Goal: Book appointment/travel/reservation

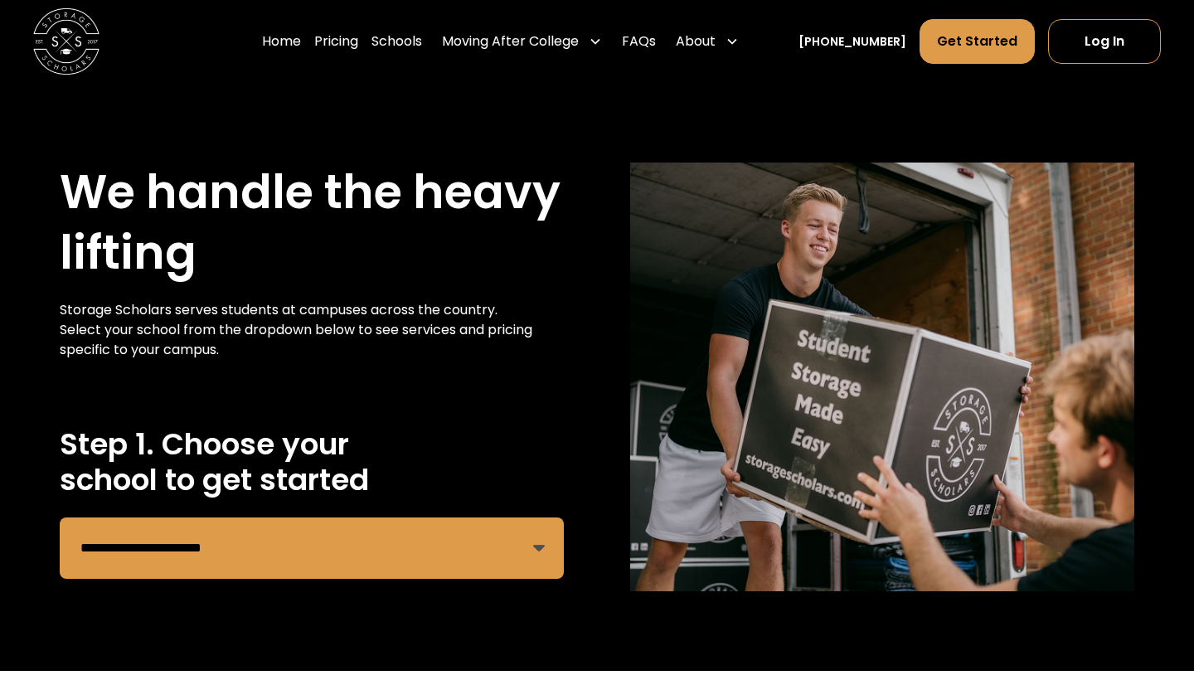
select select "**********"
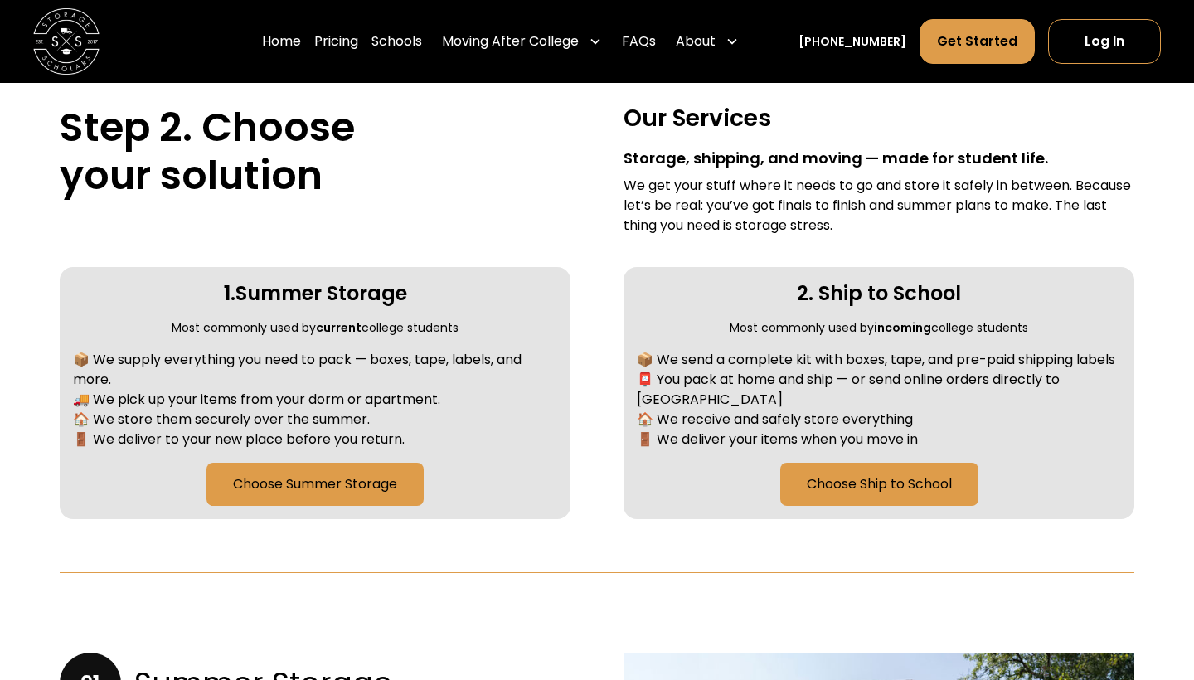
scroll to position [621, 0]
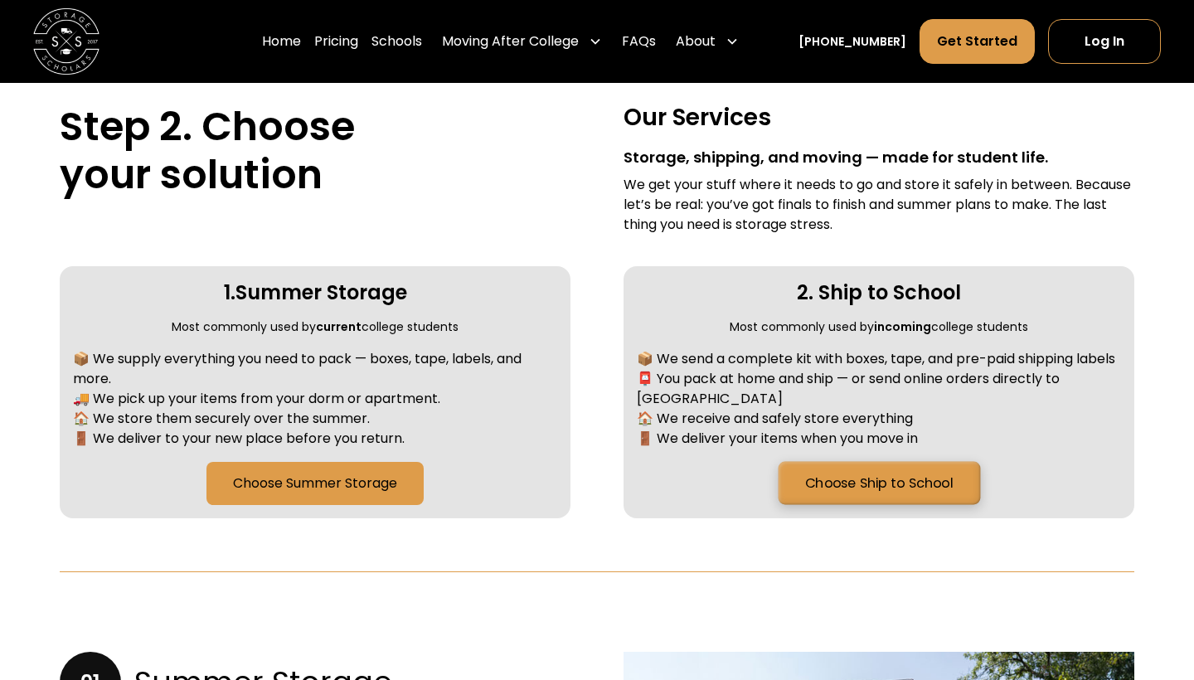
click at [907, 485] on link "Choose Ship to School" at bounding box center [879, 483] width 202 height 43
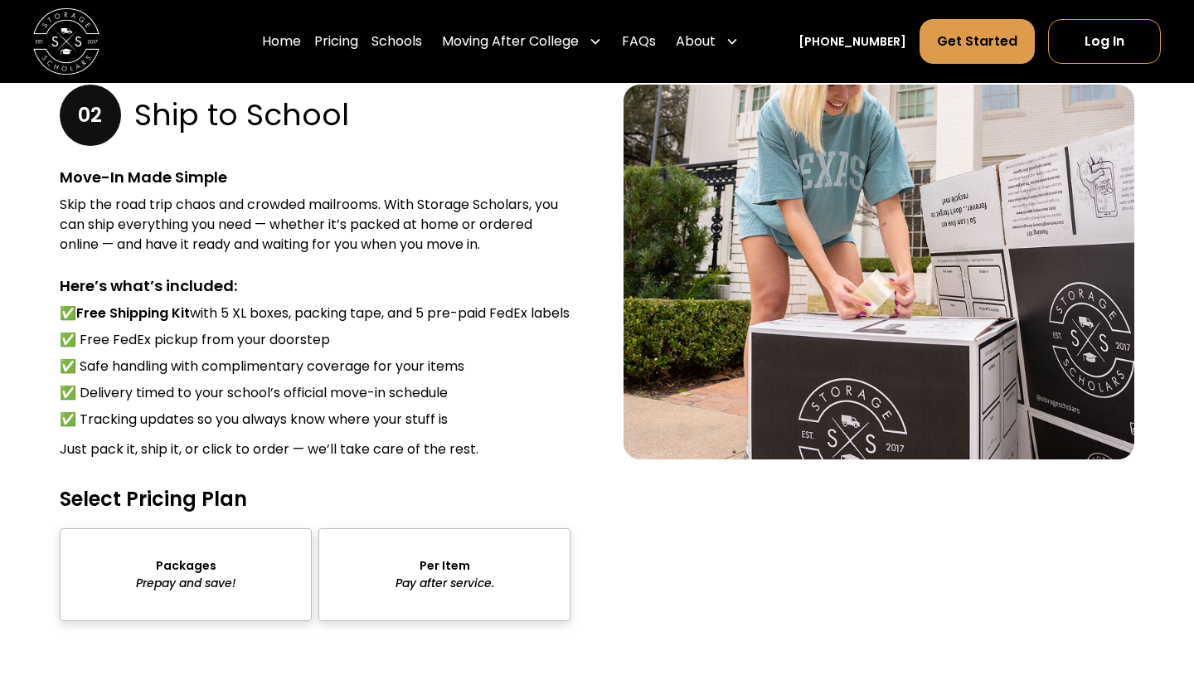
scroll to position [2082, 0]
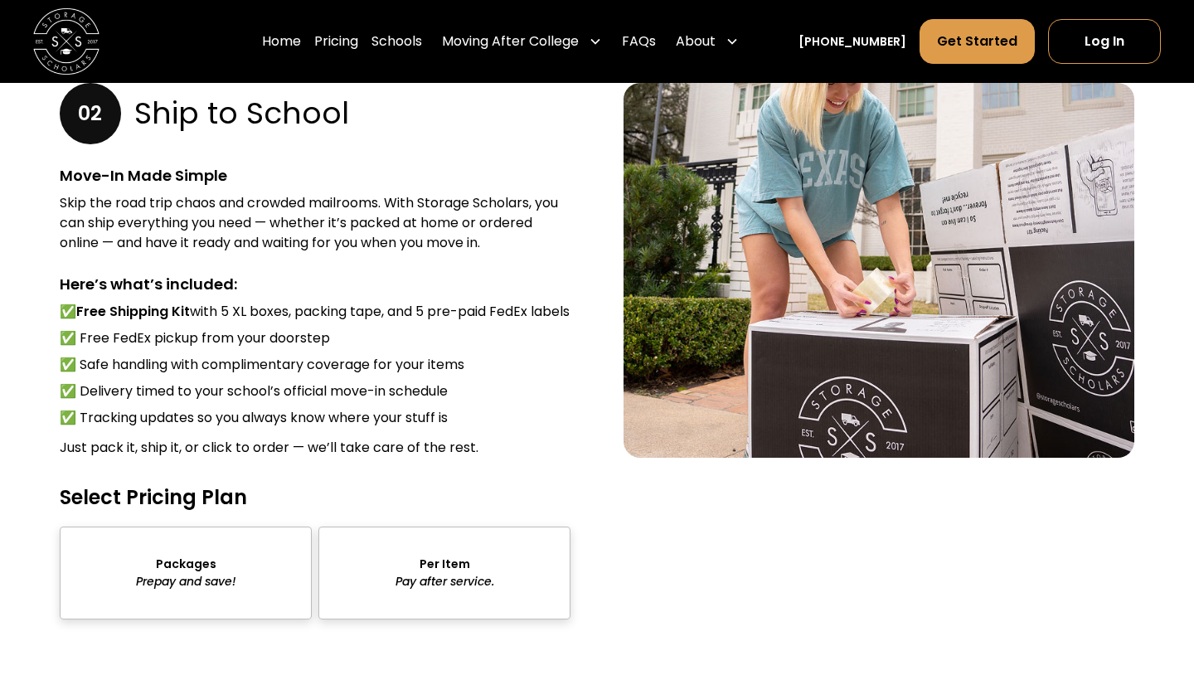
click at [245, 561] on div "sts" at bounding box center [186, 573] width 252 height 93
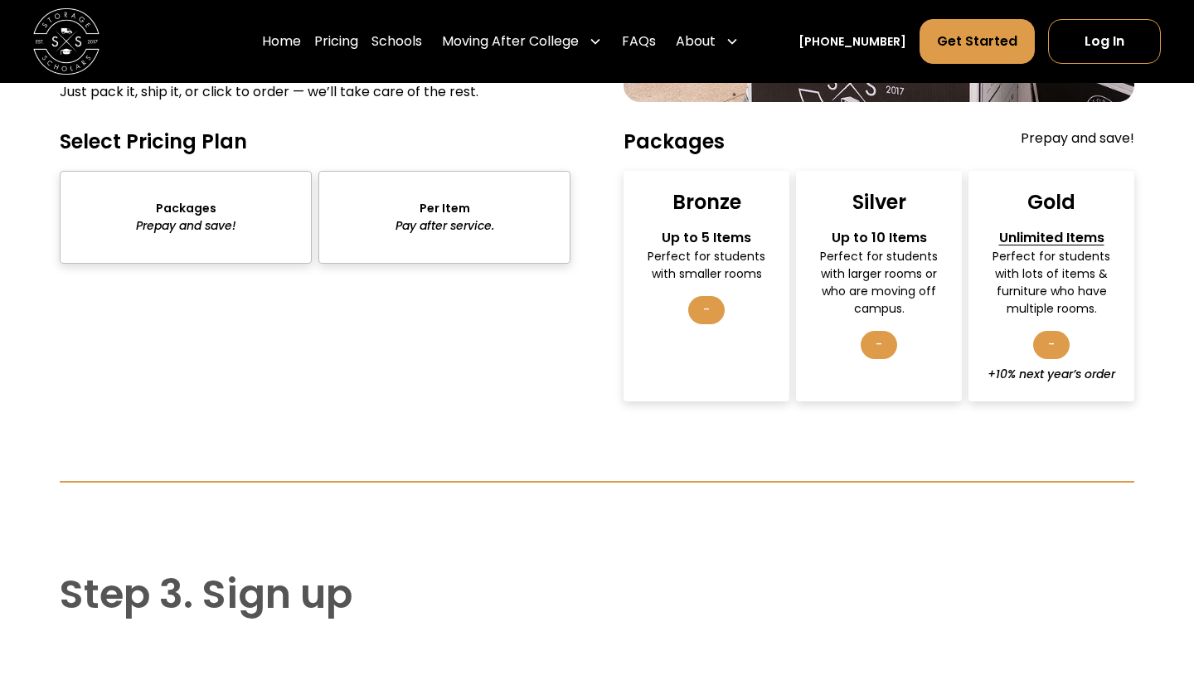
scroll to position [2440, 0]
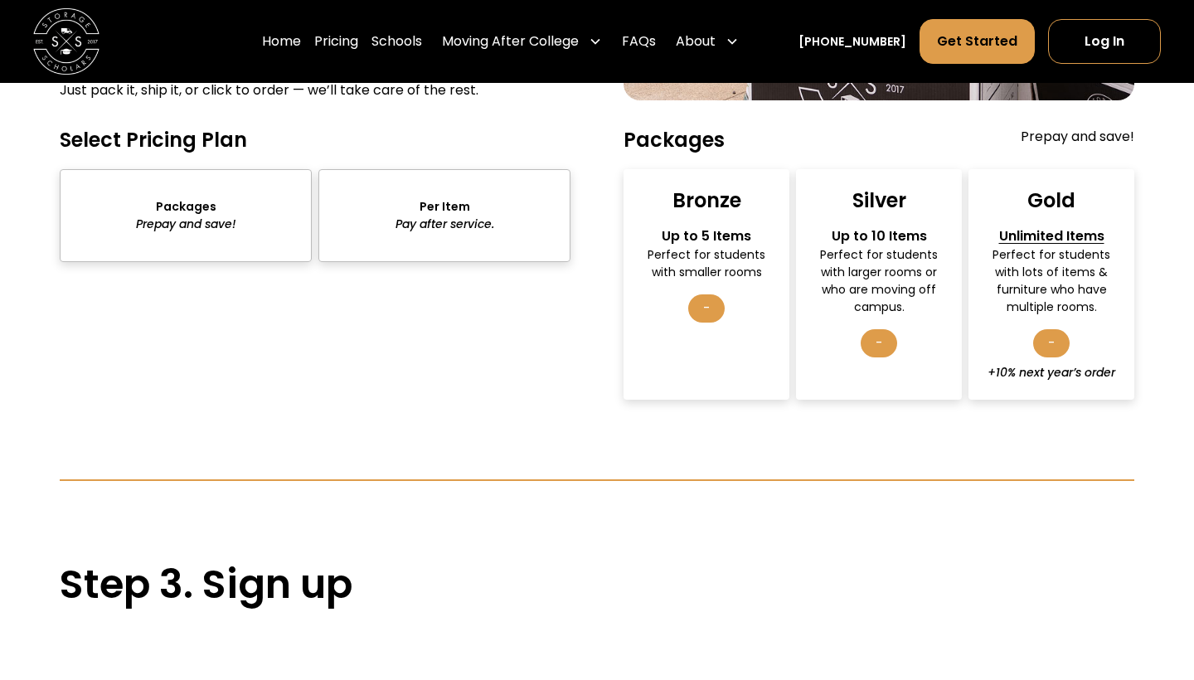
click at [711, 323] on div "-" at bounding box center [706, 308] width 36 height 28
click at [712, 246] on div "Up to 5 Items" at bounding box center [707, 236] width 137 height 20
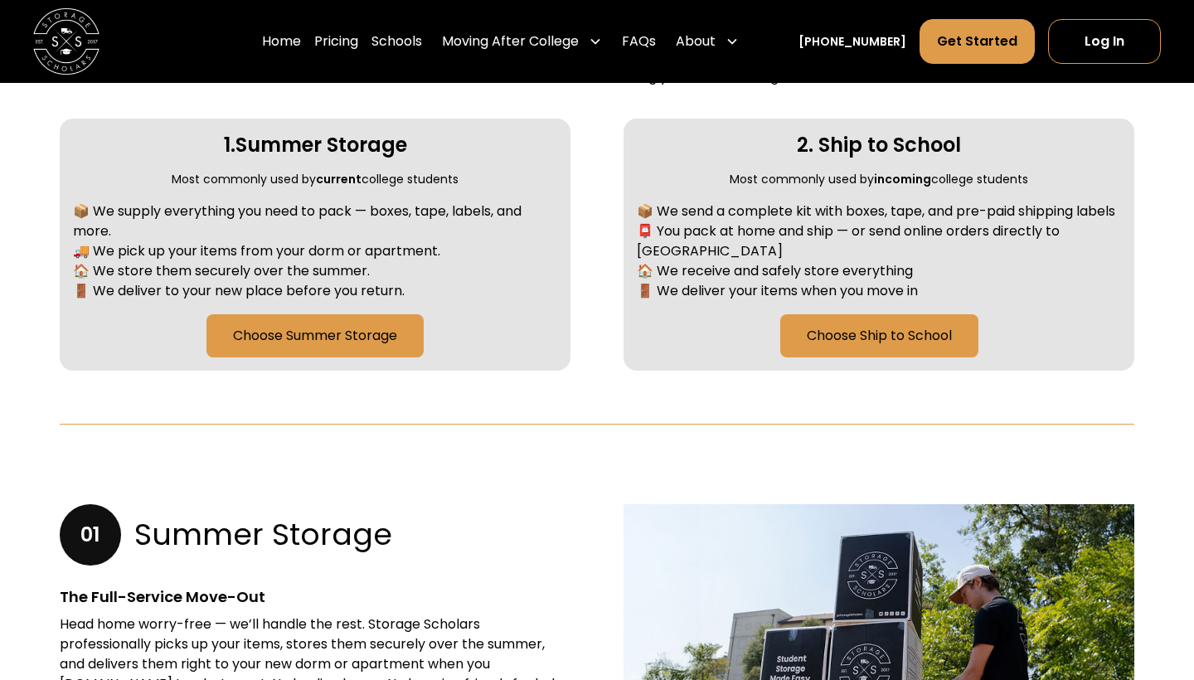
scroll to position [769, 0]
click at [866, 331] on link "Choose Ship to School" at bounding box center [879, 335] width 202 height 43
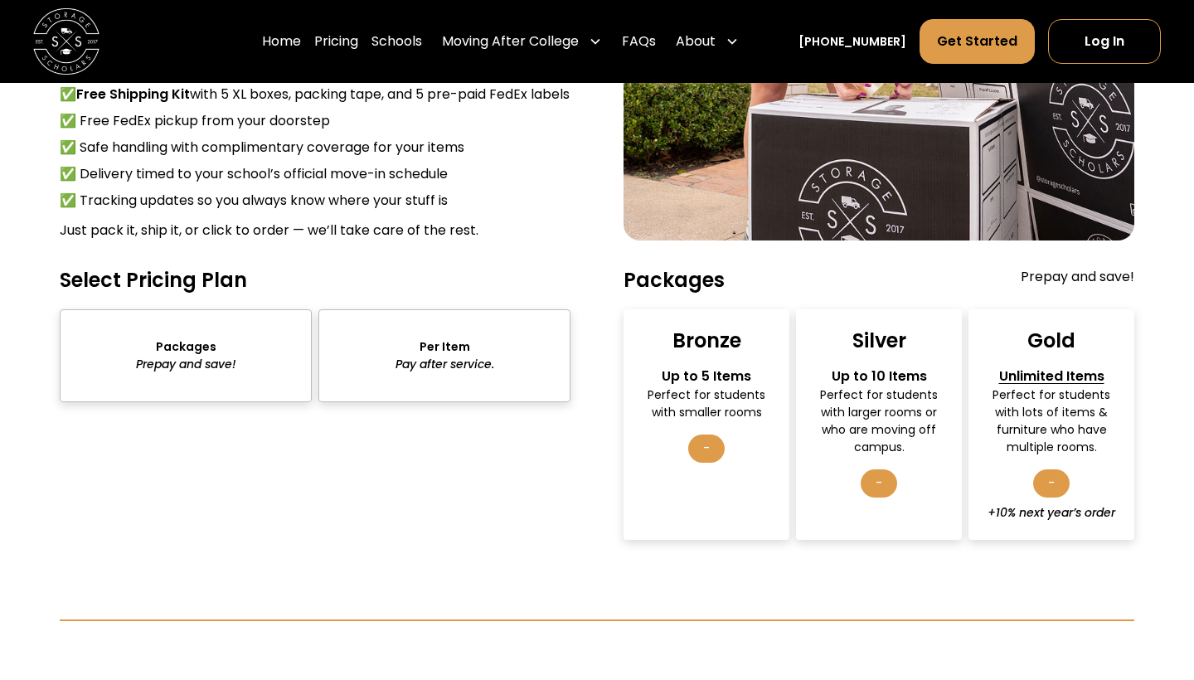
scroll to position [2310, 0]
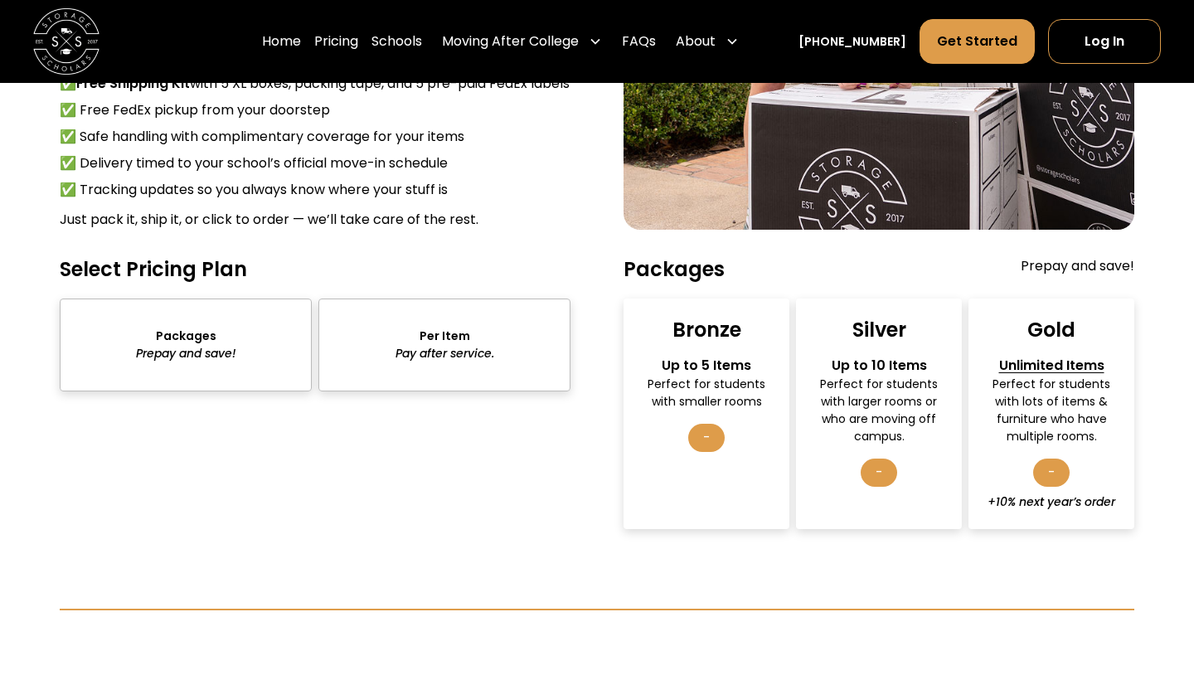
click at [206, 353] on div "sts" at bounding box center [186, 345] width 252 height 93
click at [878, 396] on div "Perfect for students with larger rooms or who are moving off campus." at bounding box center [879, 411] width 137 height 70
click at [698, 452] on div "-" at bounding box center [706, 438] width 36 height 28
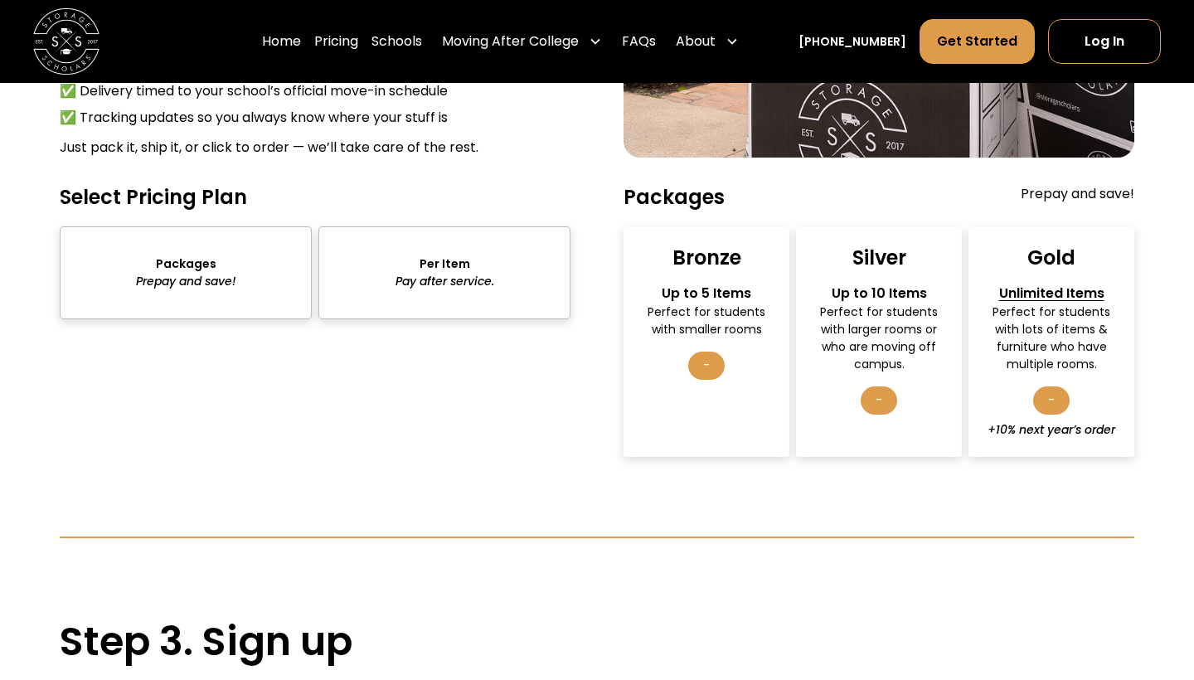
scroll to position [2391, 0]
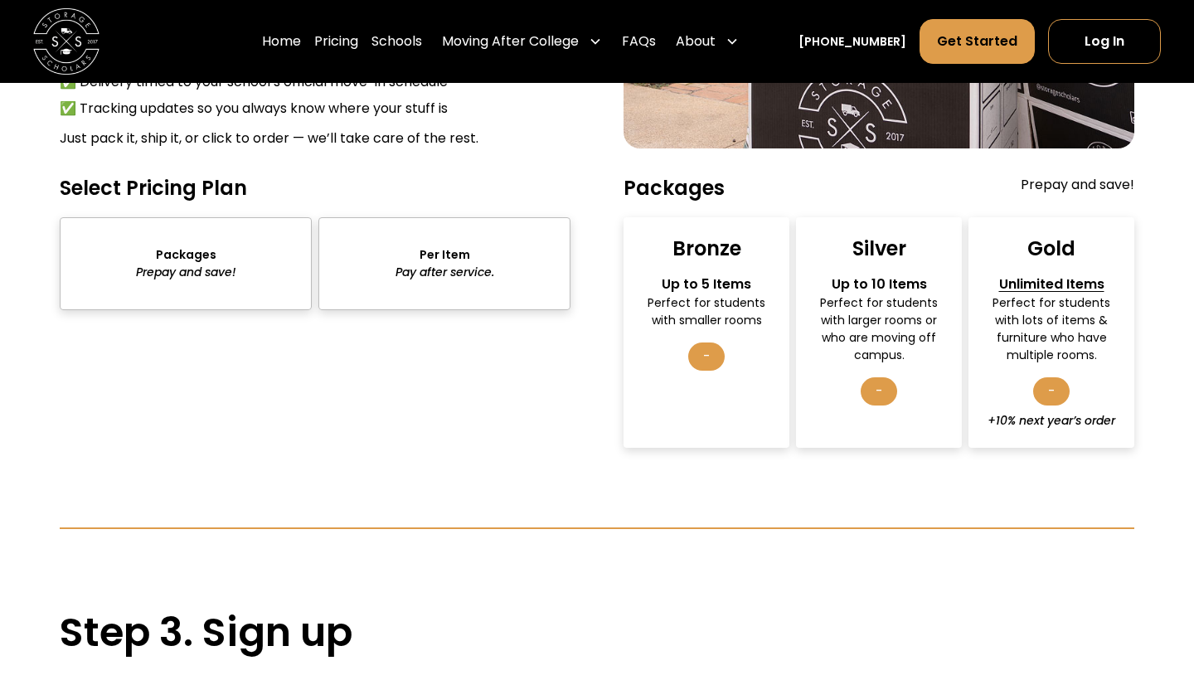
click at [717, 285] on div "Bronze Up to 5 Items Perfect for students with smaller rooms -" at bounding box center [707, 332] width 166 height 231
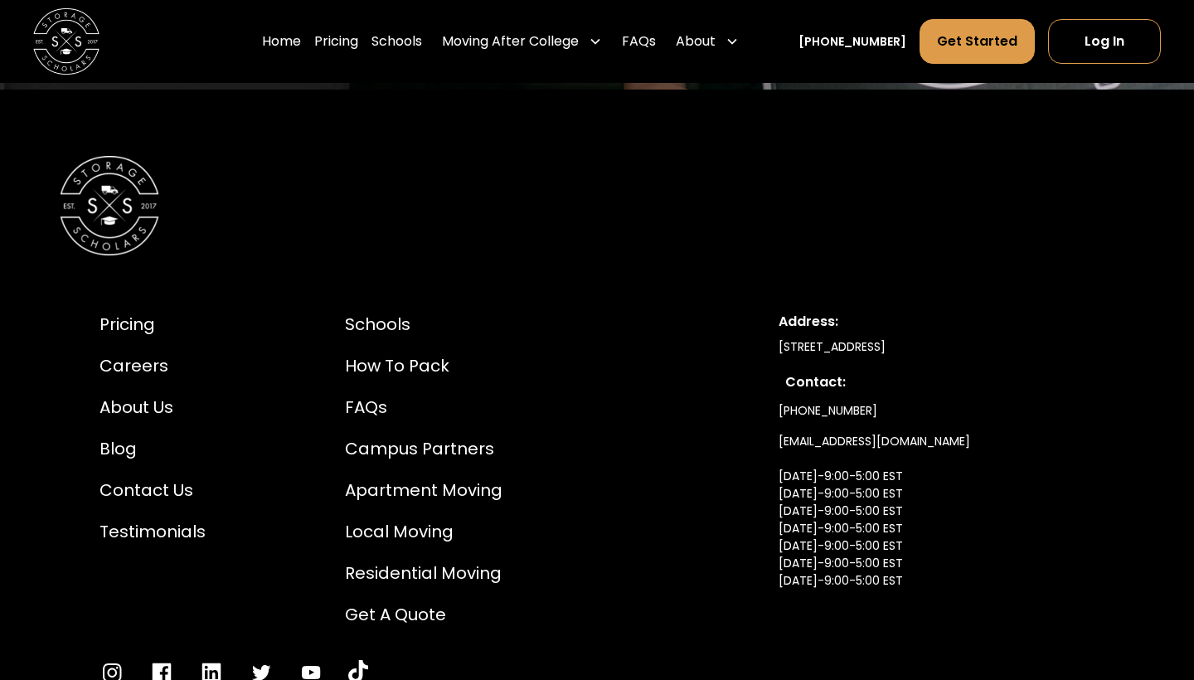
scroll to position [4031, 0]
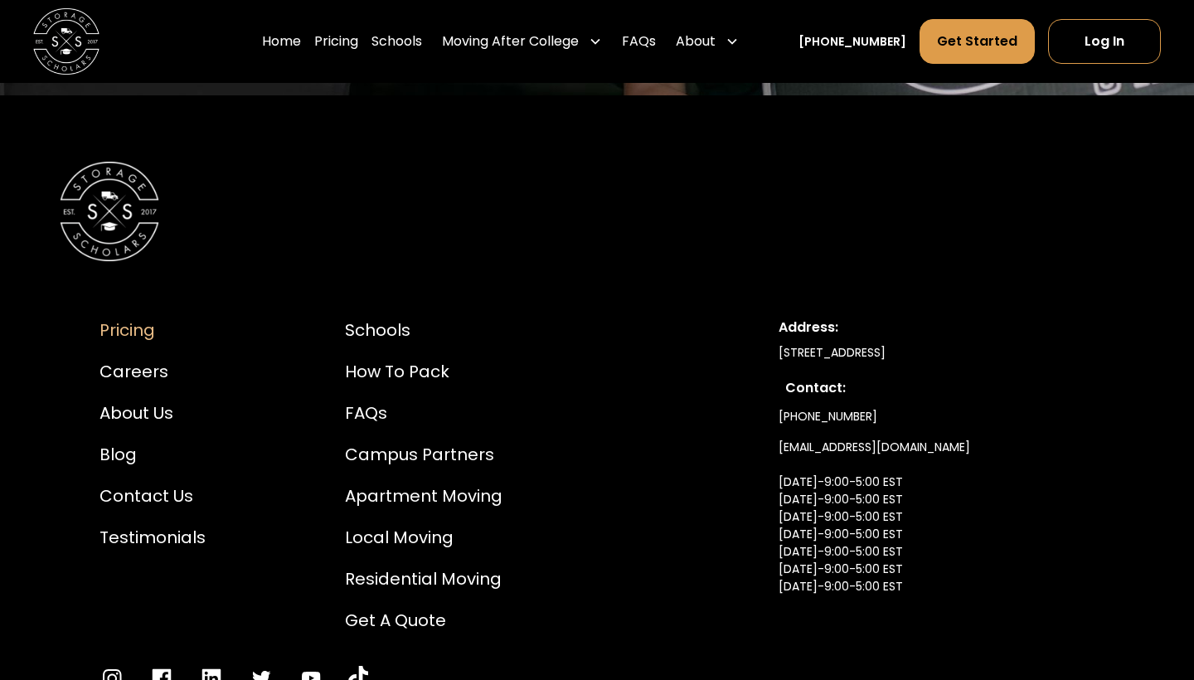
click at [144, 343] on div "Pricing" at bounding box center [153, 330] width 106 height 25
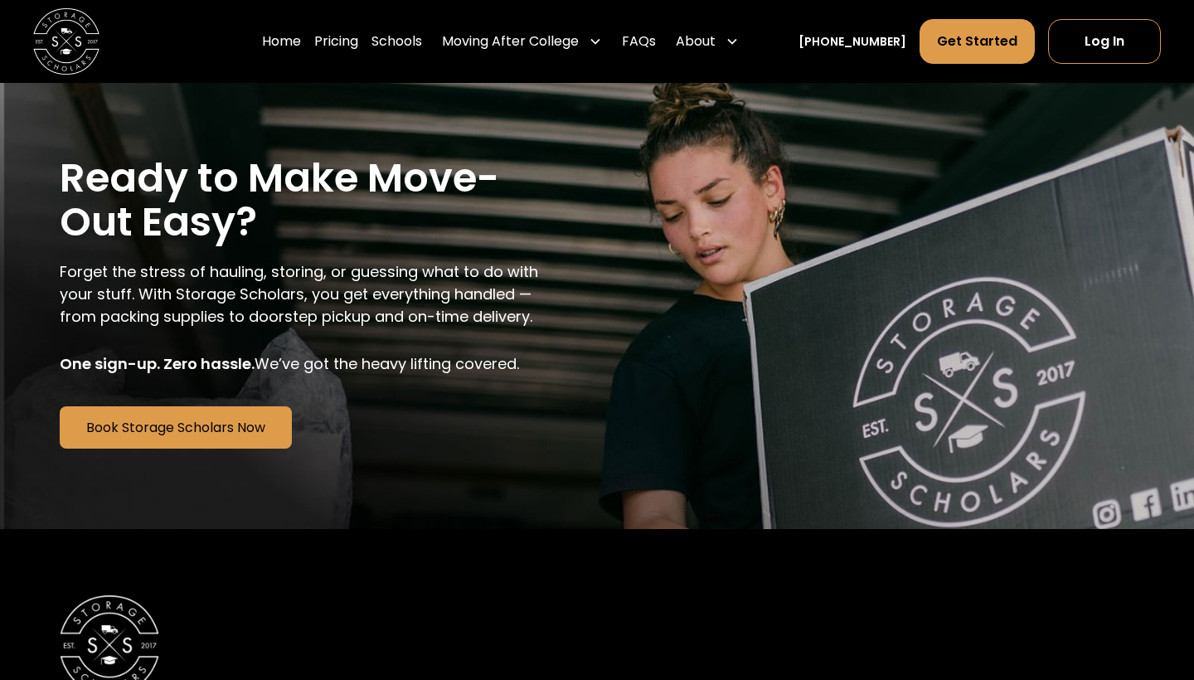
scroll to position [2740, 0]
click at [257, 406] on link "Book Storage Scholars Now" at bounding box center [176, 427] width 232 height 42
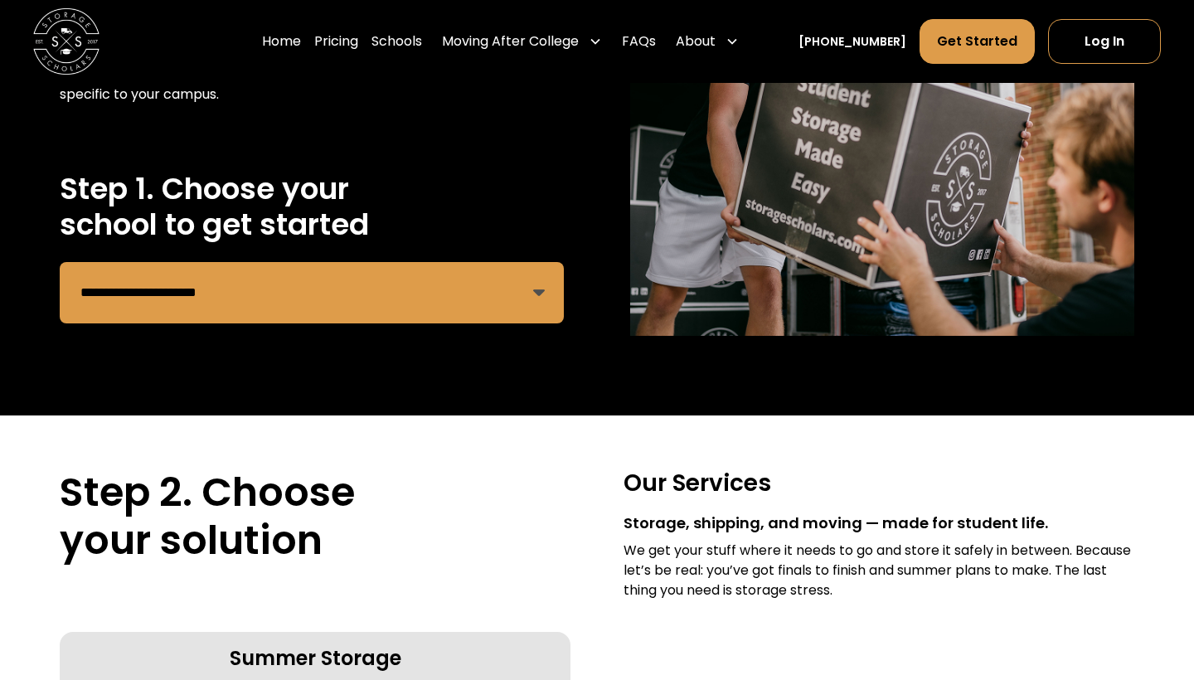
scroll to position [236, 0]
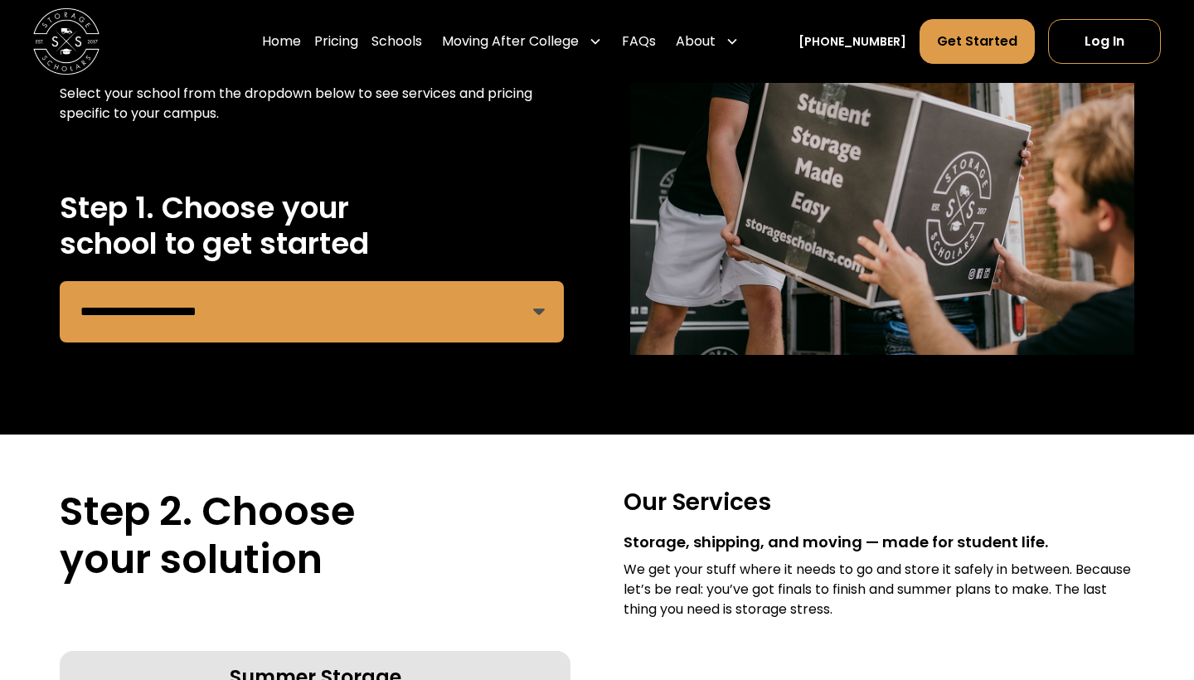
select select "**********"
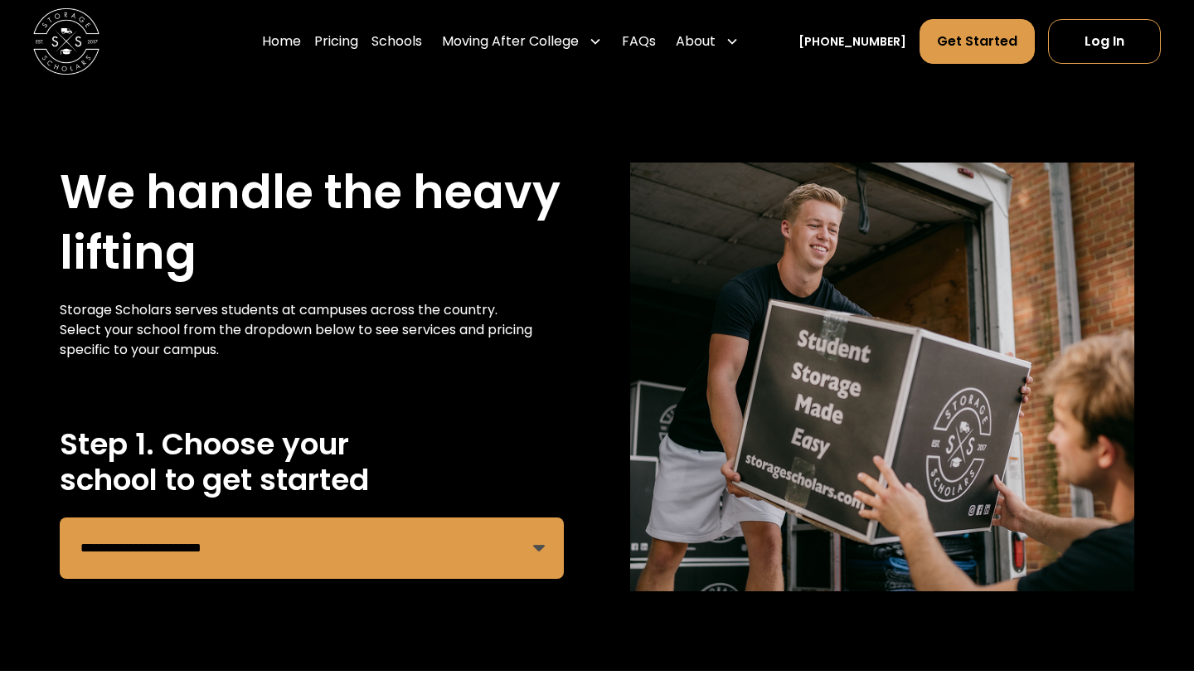
scroll to position [0, 0]
click at [301, 43] on link "Home" at bounding box center [281, 41] width 39 height 46
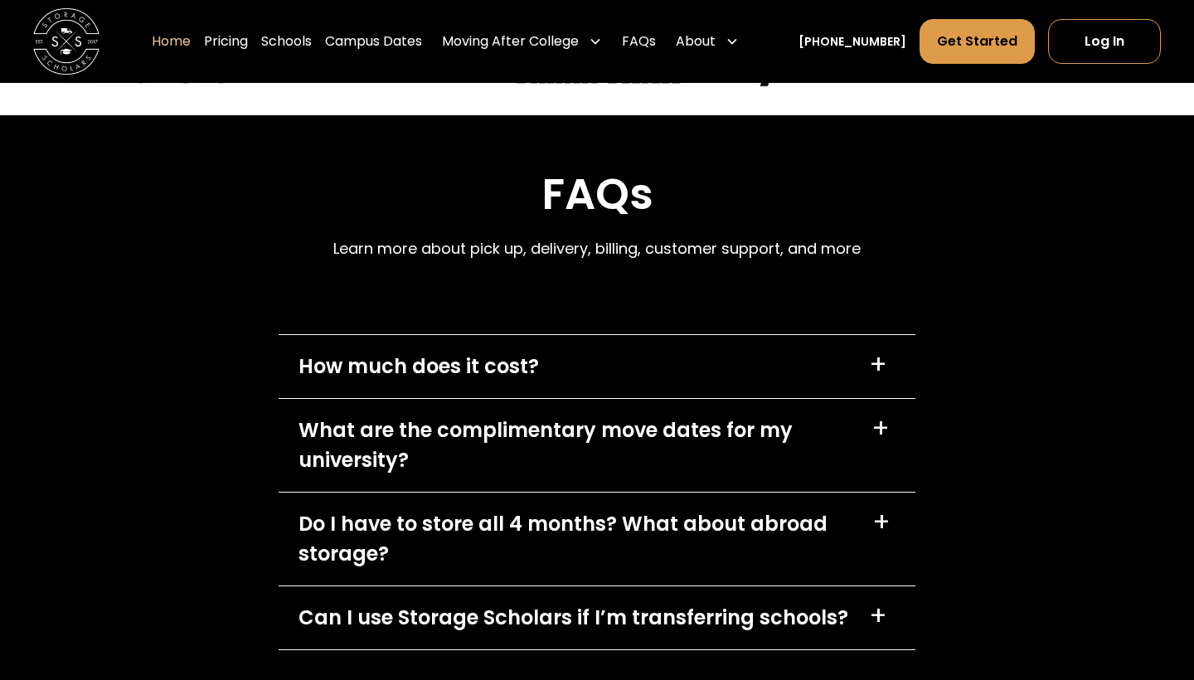
scroll to position [4602, 0]
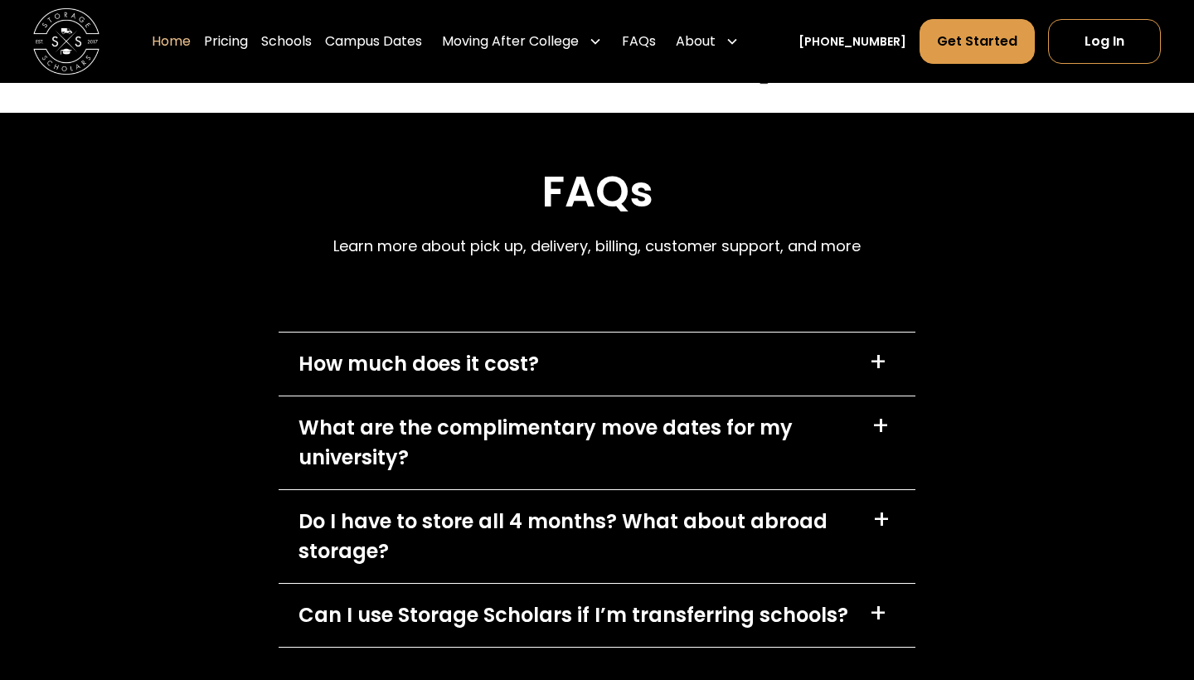
click at [885, 376] on div "+" at bounding box center [878, 362] width 18 height 27
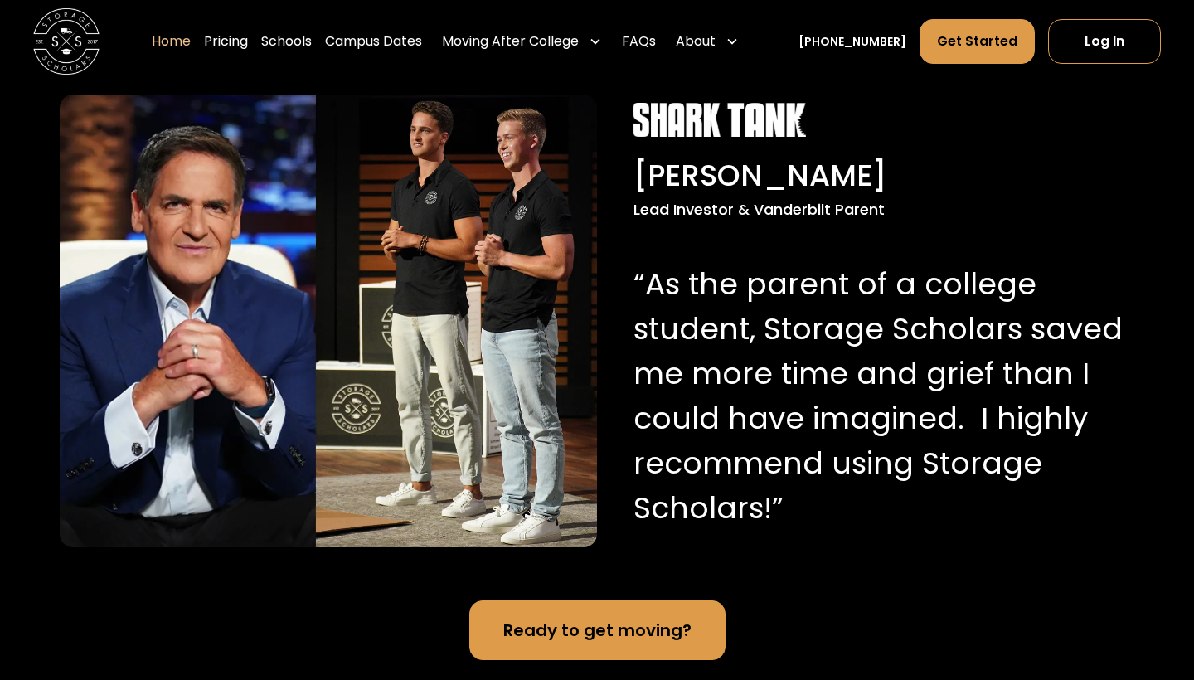
scroll to position [1626, 0]
click at [577, 643] on div "Ready to get moving?" at bounding box center [597, 630] width 188 height 25
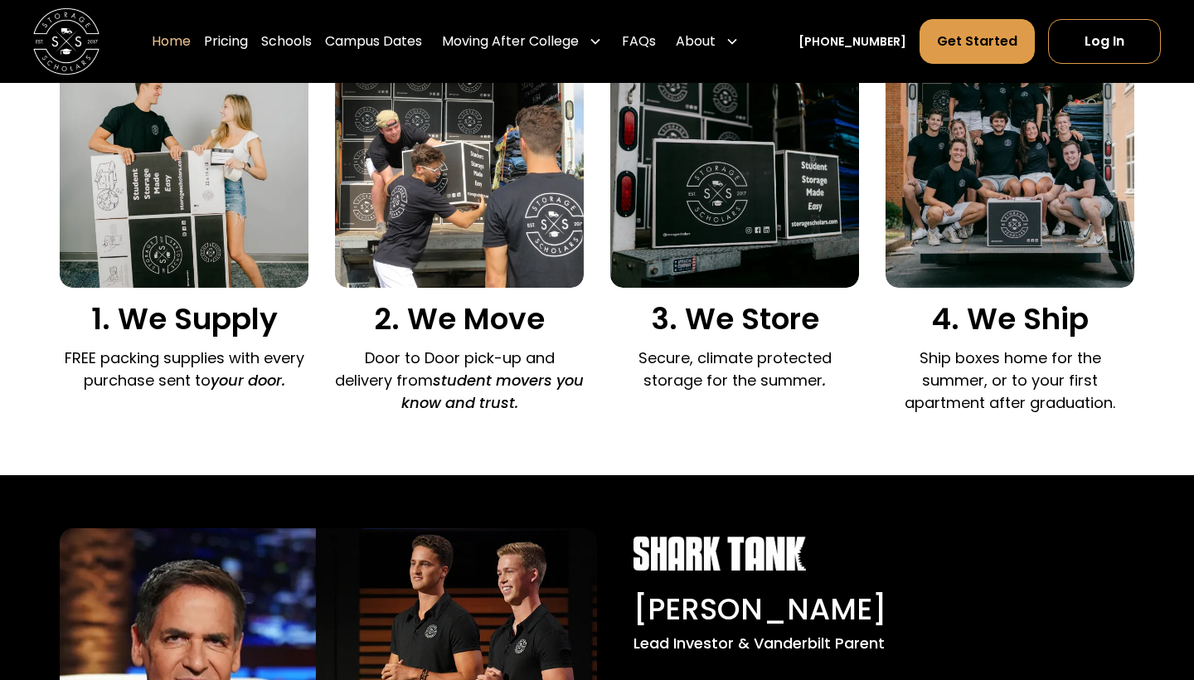
scroll to position [1182, 0]
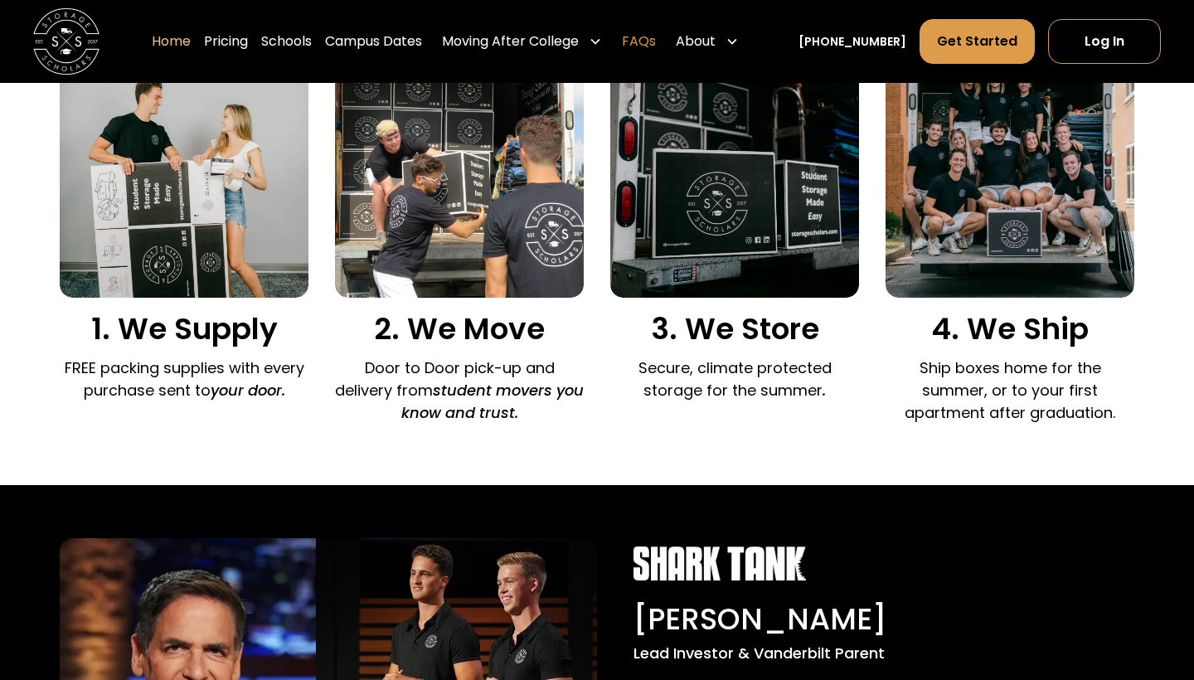
click at [656, 37] on link "FAQs" at bounding box center [639, 41] width 34 height 46
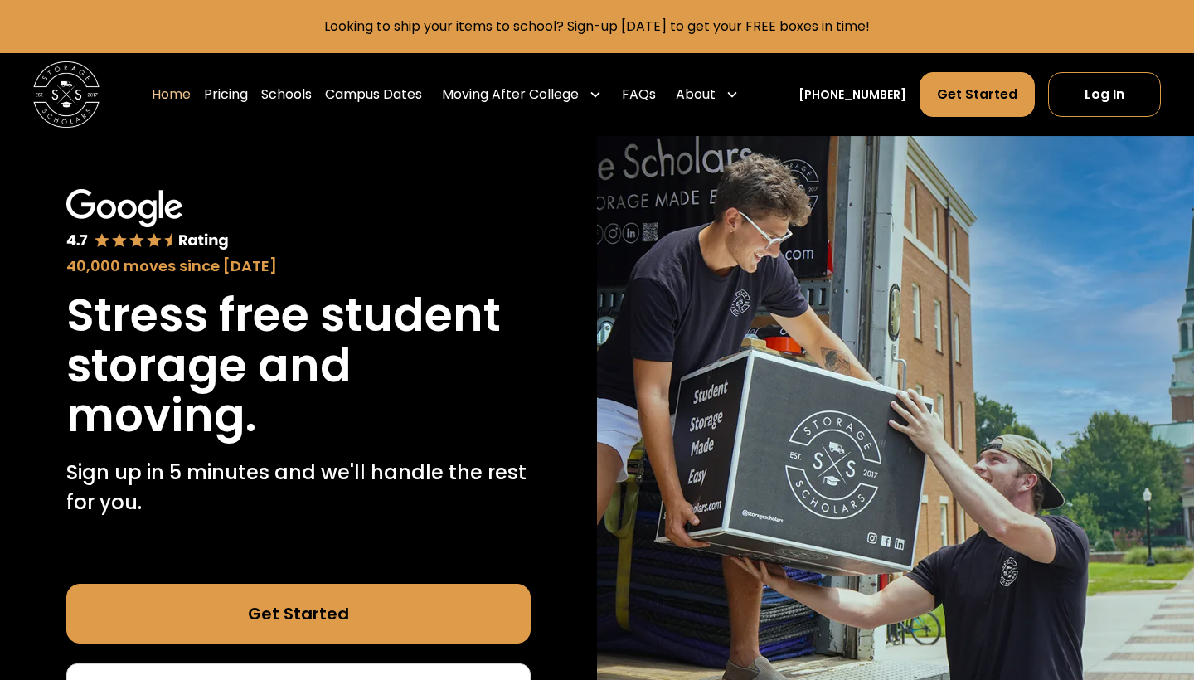
scroll to position [0, 0]
click at [387, 93] on link "Campus Dates" at bounding box center [373, 94] width 97 height 46
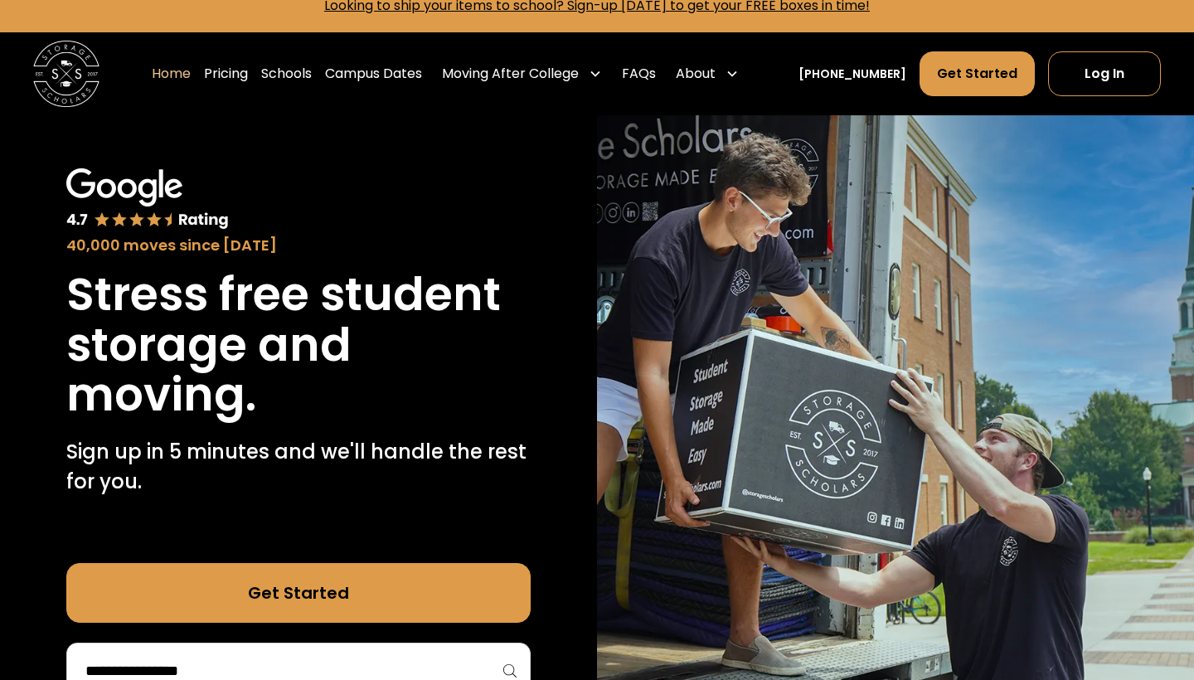
scroll to position [22, 0]
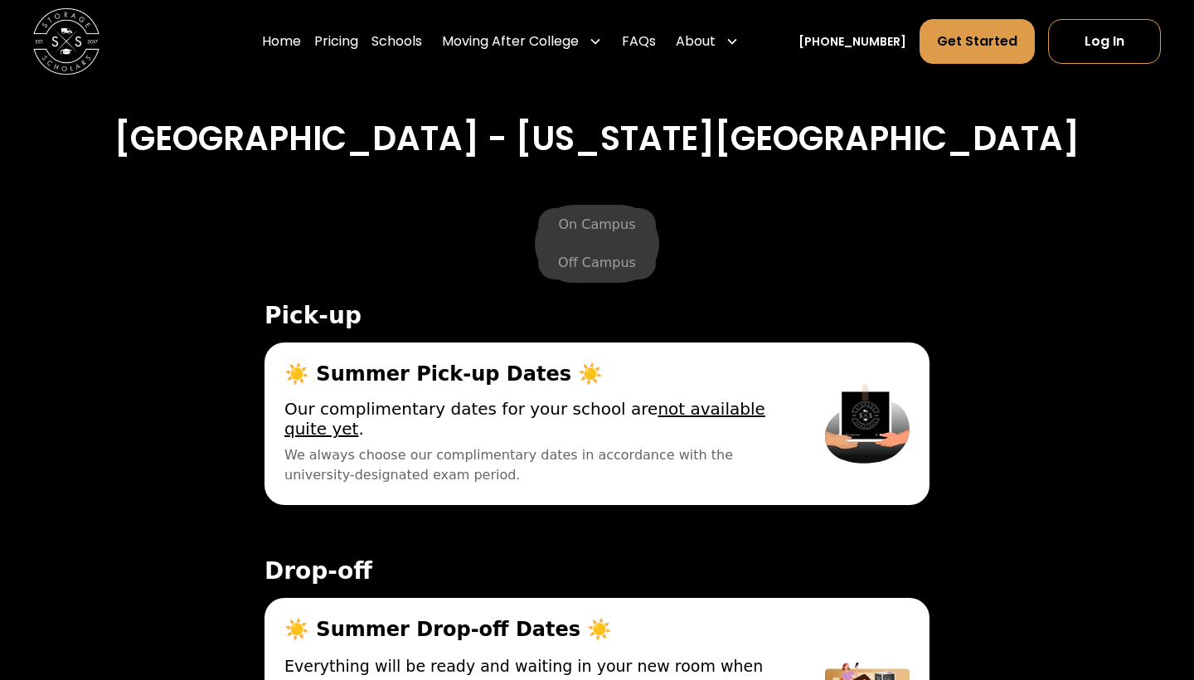
scroll to position [5729, 0]
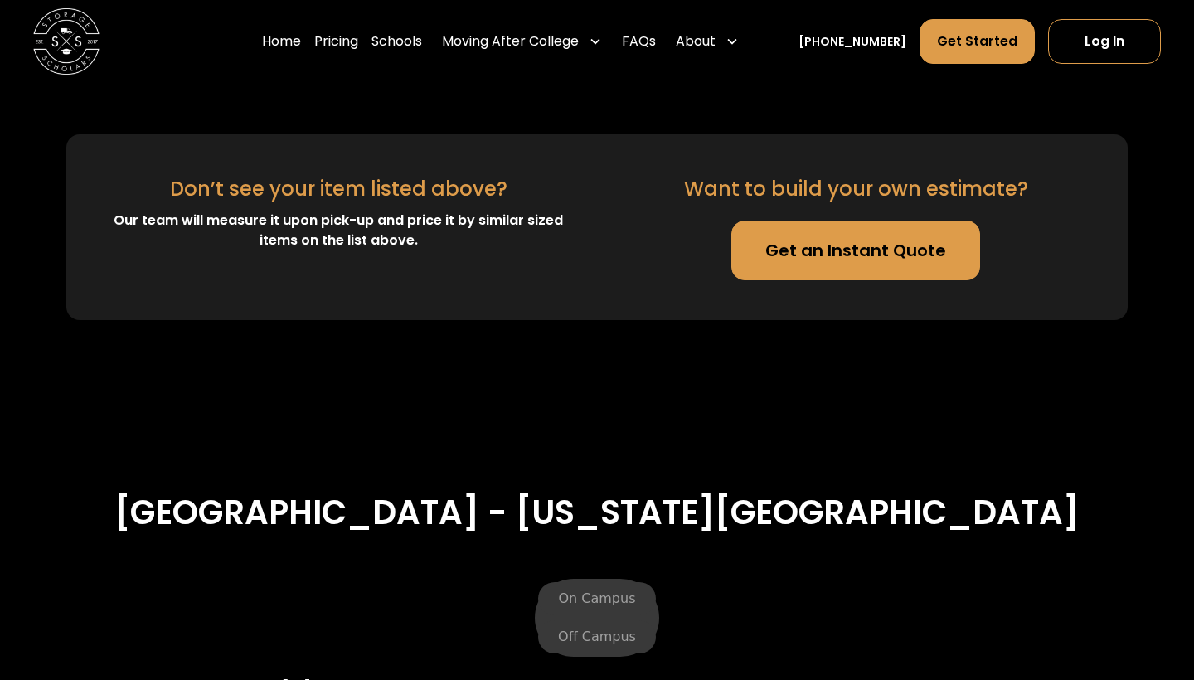
scroll to position [5343, 0]
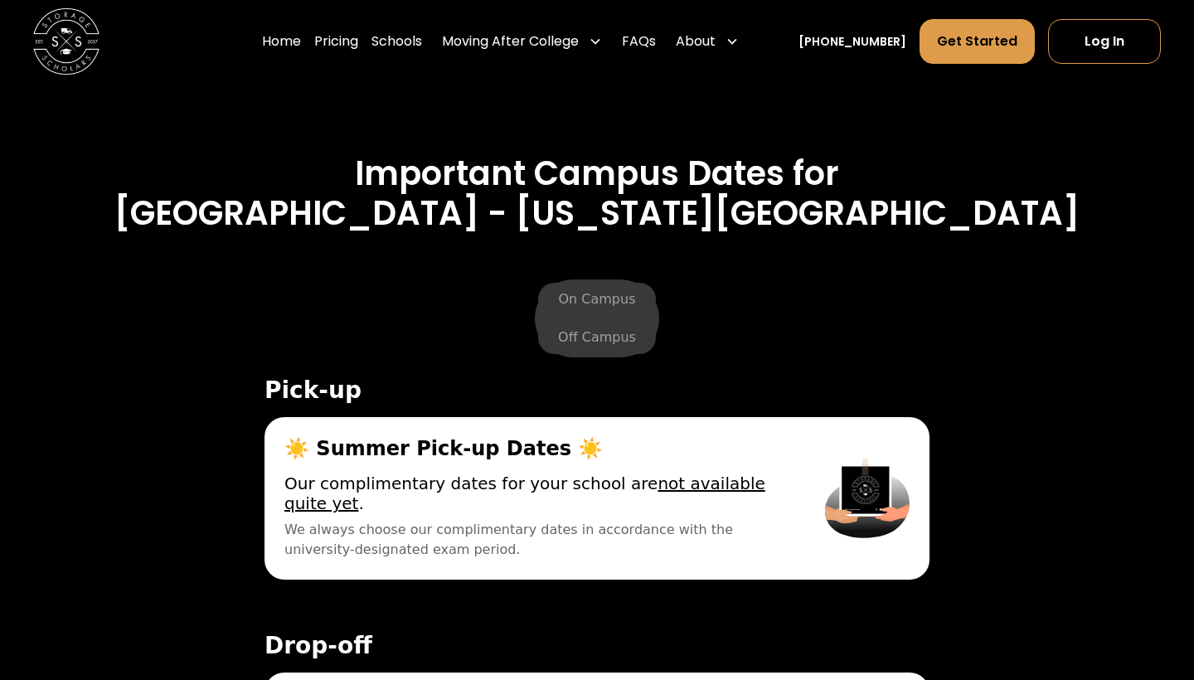
scroll to position [5648, 0]
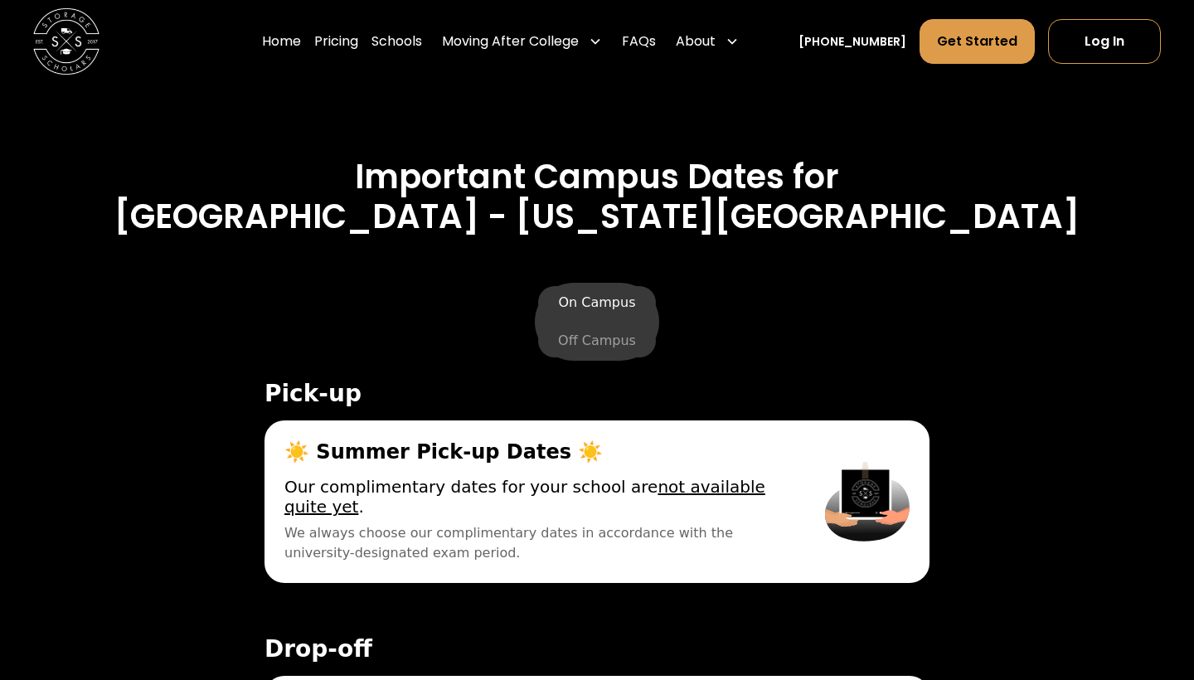
click at [612, 286] on label "On Campus" at bounding box center [596, 302] width 117 height 33
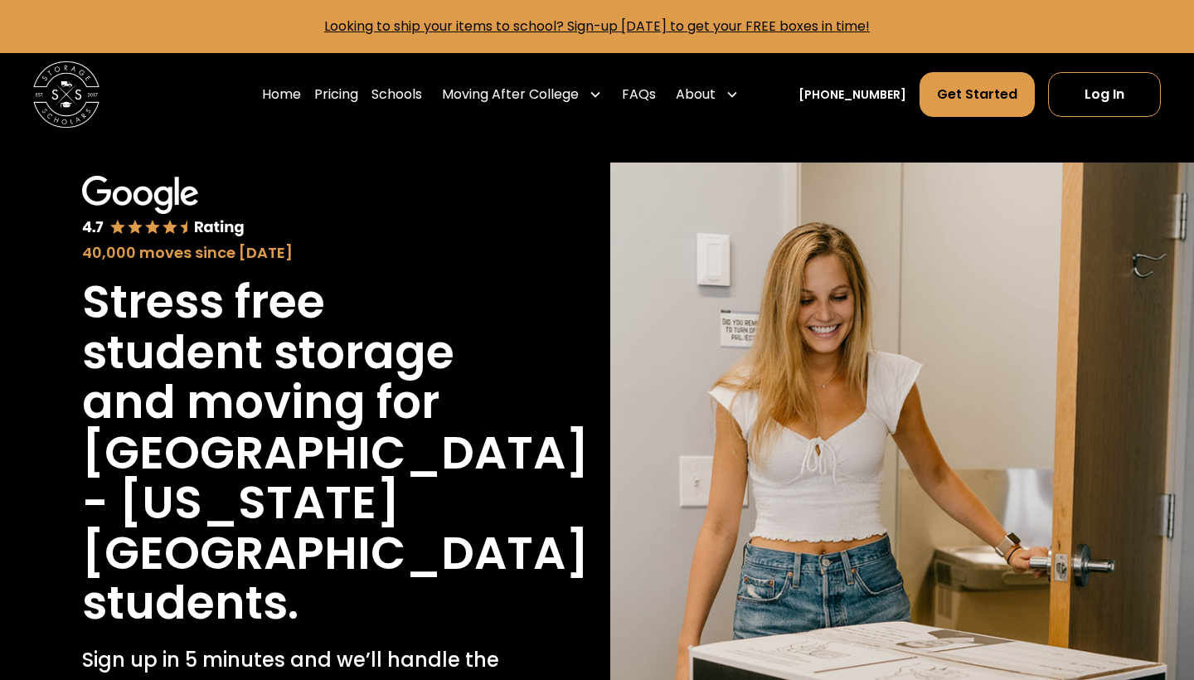
scroll to position [0, 0]
